Goal: Find specific page/section: Find specific page/section

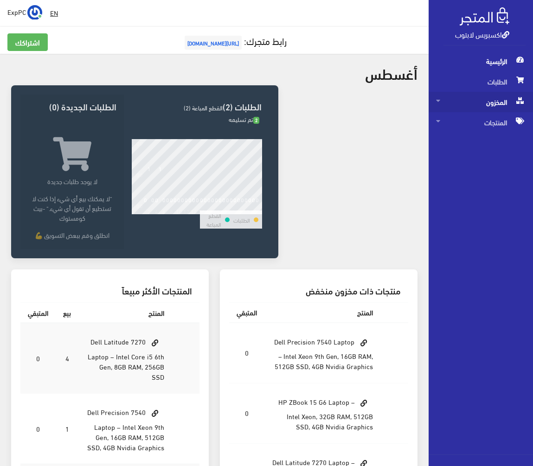
click at [499, 99] on span "المخزون" at bounding box center [480, 102] width 89 height 20
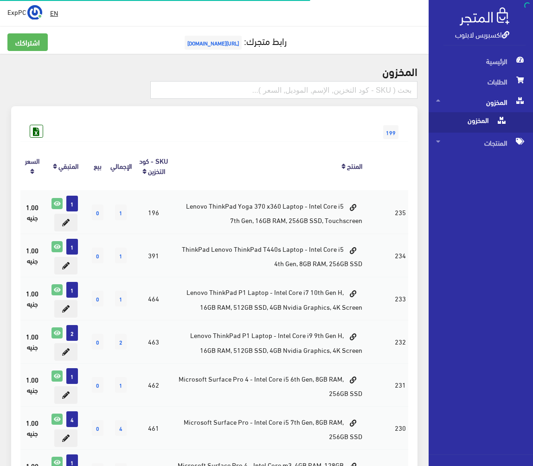
click at [479, 126] on span "المخزون" at bounding box center [471, 122] width 70 height 20
click at [347, 89] on input "text" at bounding box center [283, 90] width 267 height 18
type input "vga 8g"
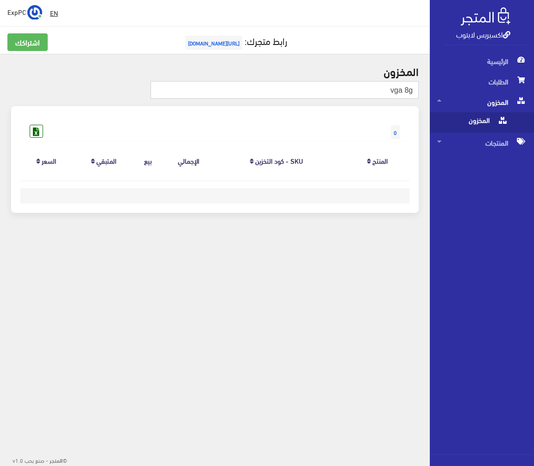
drag, startPoint x: 403, startPoint y: 90, endPoint x: 347, endPoint y: 91, distance: 55.6
click at [347, 91] on input "vga 8g" at bounding box center [285, 90] width 268 height 18
type input "8g"
